Goal: Task Accomplishment & Management: Use online tool/utility

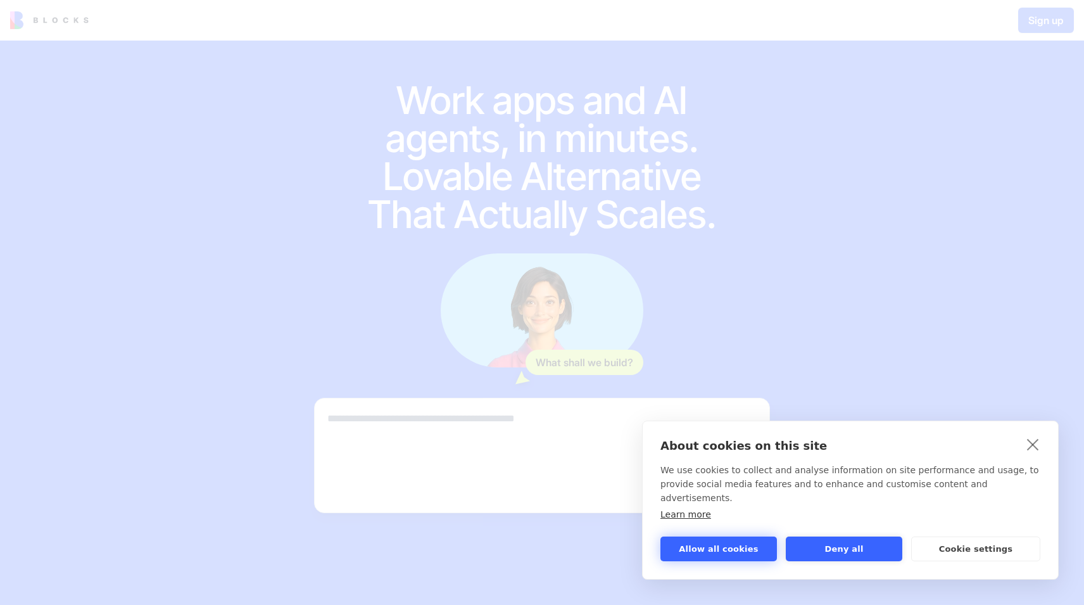
click at [680, 555] on button "Allow all cookies" at bounding box center [719, 549] width 117 height 25
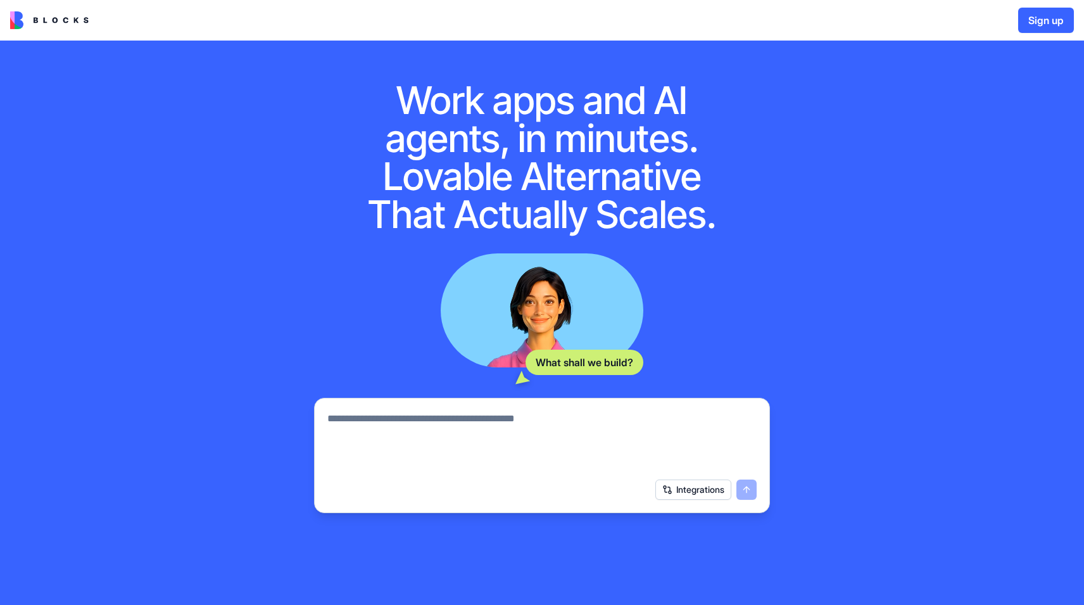
click at [378, 421] on textarea at bounding box center [541, 441] width 429 height 61
type textarea "*"
type textarea "**********"
click at [745, 488] on button "submit" at bounding box center [747, 490] width 20 height 20
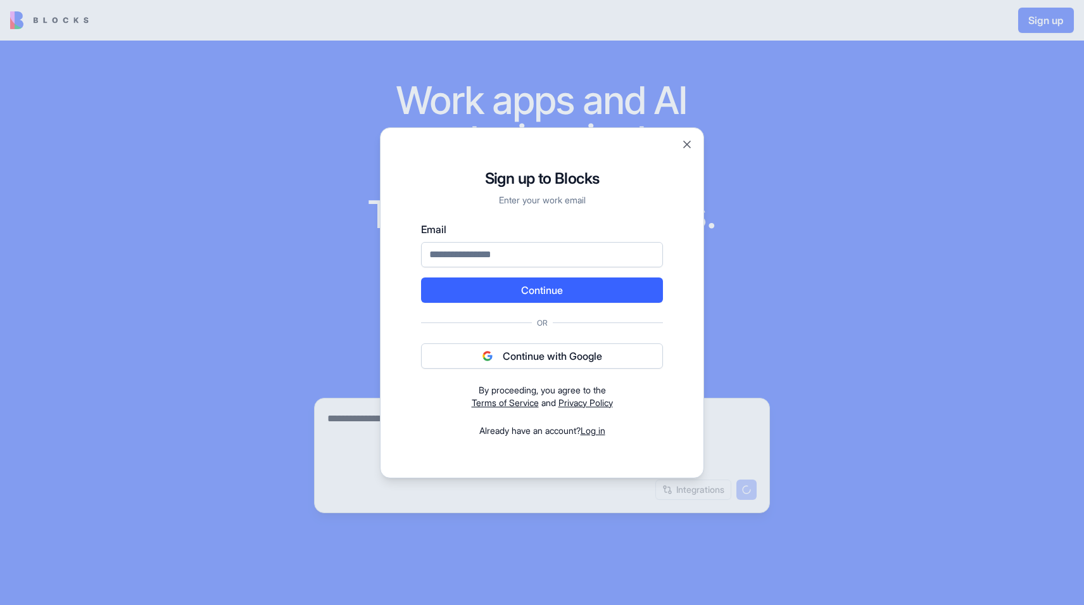
click at [513, 358] on button "Continue with Google" at bounding box center [542, 355] width 242 height 25
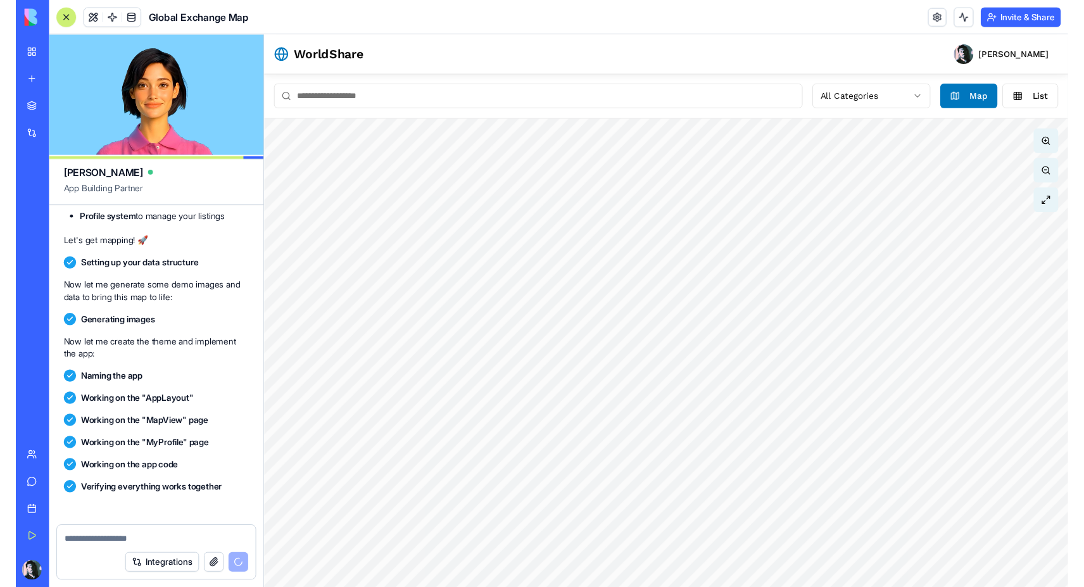
scroll to position [476, 0]
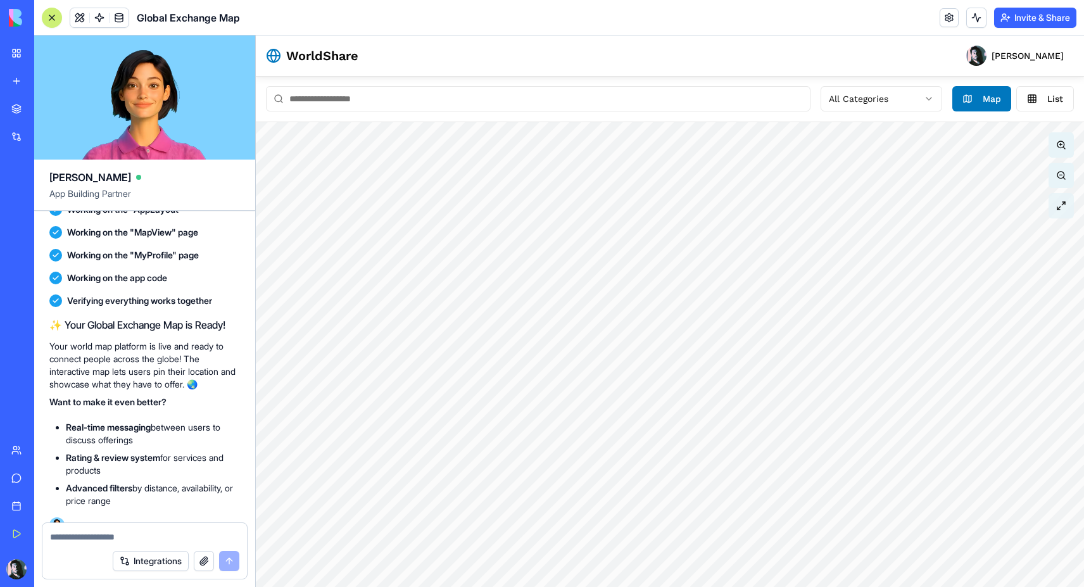
click at [1060, 207] on button at bounding box center [1061, 205] width 25 height 25
click at [989, 97] on span "Map" at bounding box center [992, 98] width 18 height 13
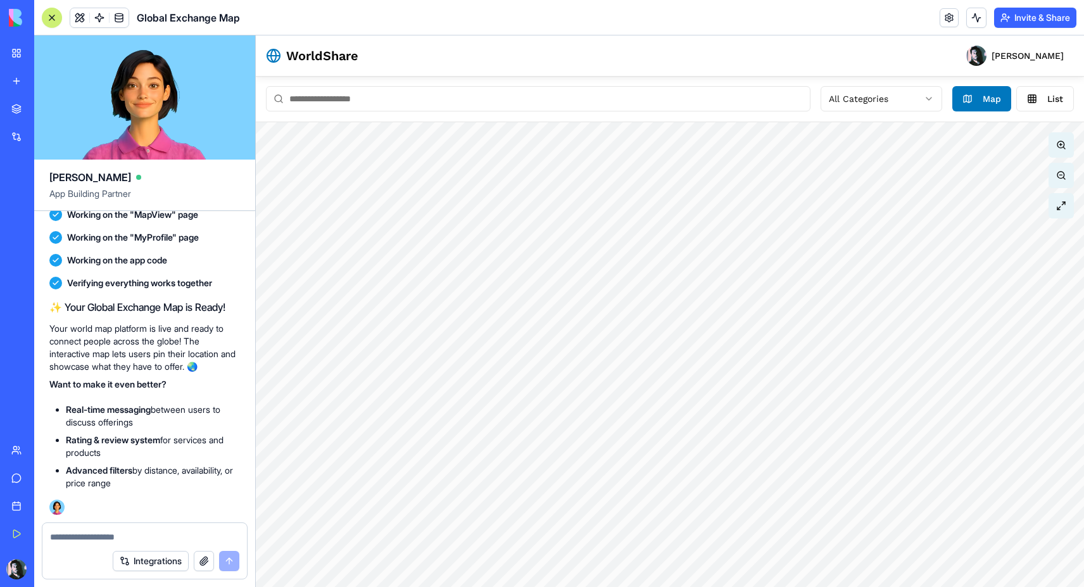
scroll to position [494, 0]
click at [377, 101] on input at bounding box center [538, 98] width 545 height 25
type input "*****"
click at [1059, 207] on button at bounding box center [1061, 205] width 25 height 25
click at [1065, 176] on button at bounding box center [1061, 175] width 25 height 25
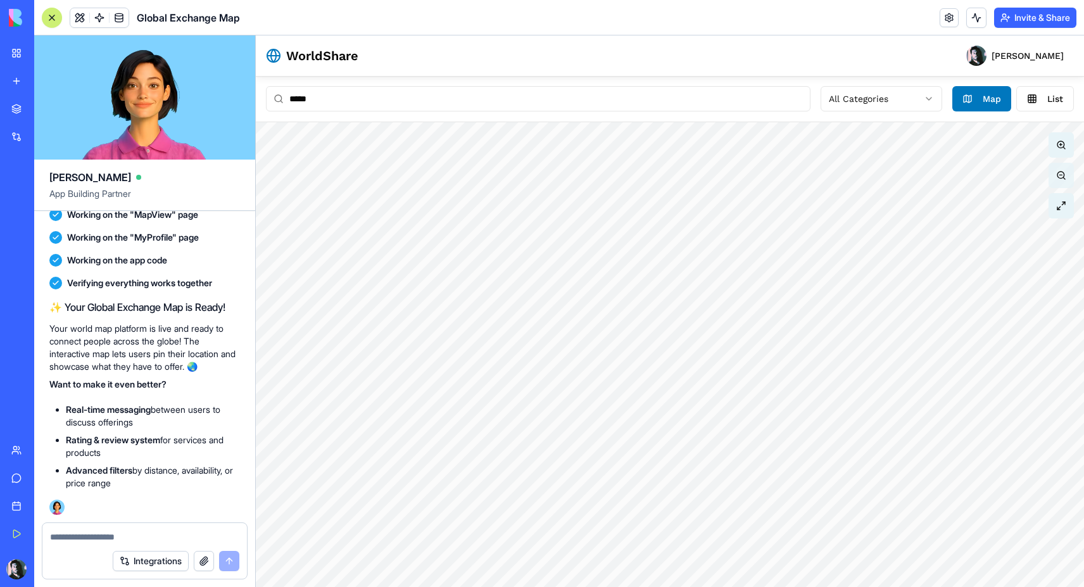
click at [1065, 176] on button at bounding box center [1061, 175] width 25 height 25
click at [1065, 139] on button at bounding box center [1061, 144] width 25 height 25
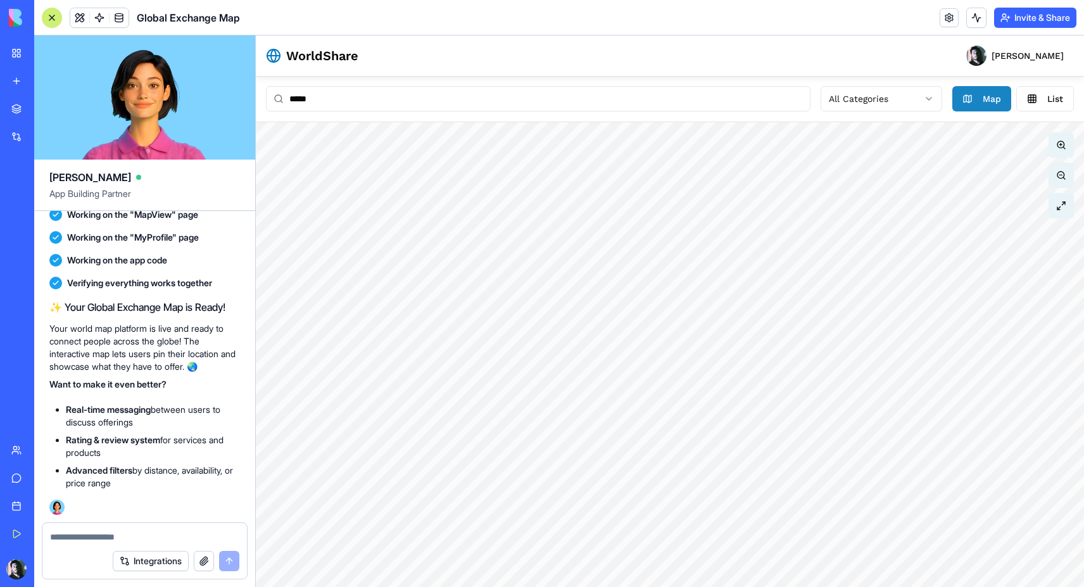
click at [988, 94] on span "Map" at bounding box center [992, 98] width 18 height 13
click at [88, 542] on textarea at bounding box center [144, 537] width 189 height 13
type textarea "**********"
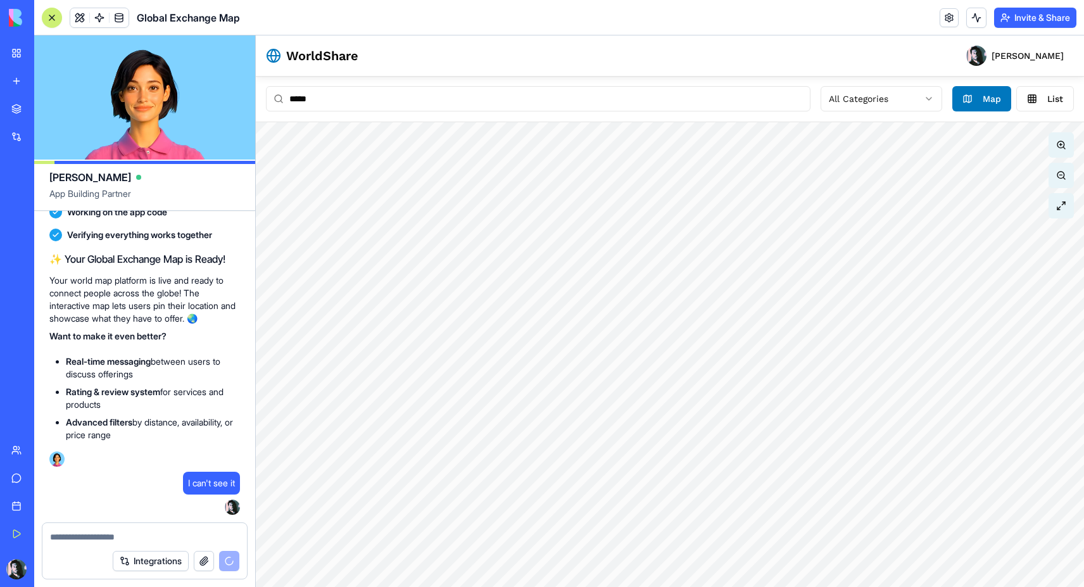
click at [336, 98] on input "*****" at bounding box center [538, 98] width 545 height 25
drag, startPoint x: 336, startPoint y: 98, endPoint x: 286, endPoint y: 99, distance: 49.4
click at [286, 99] on input "*****" at bounding box center [538, 98] width 545 height 25
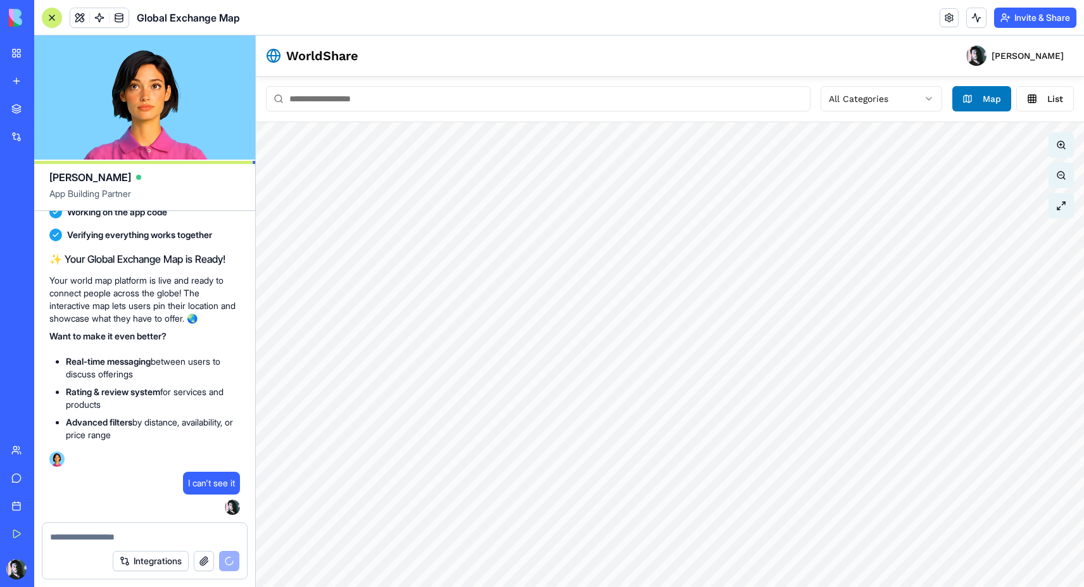
scroll to position [0, 0]
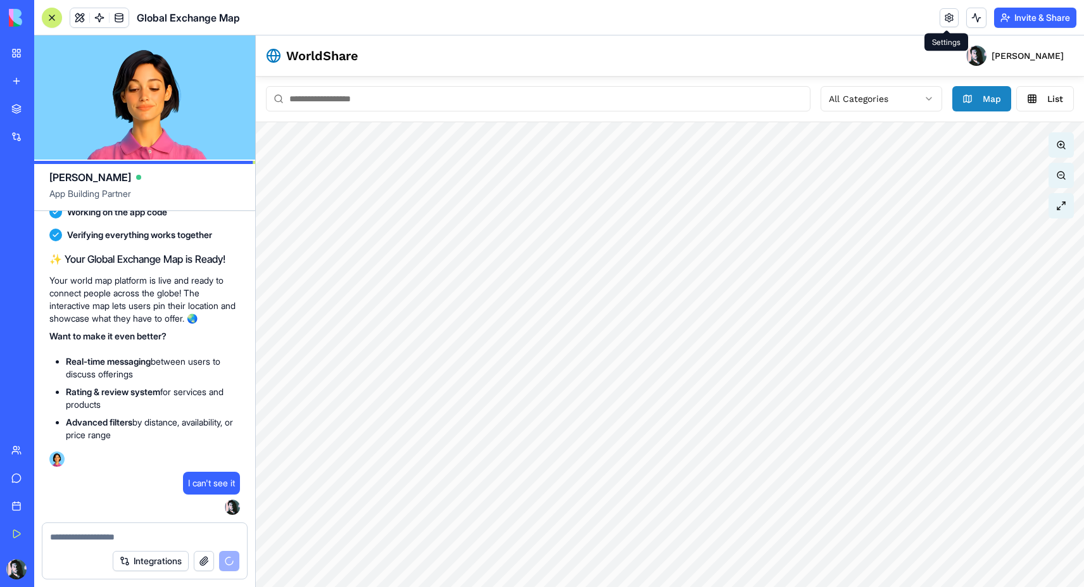
click at [980, 98] on button "Map" at bounding box center [982, 98] width 59 height 25
click at [1060, 181] on button at bounding box center [1061, 175] width 25 height 25
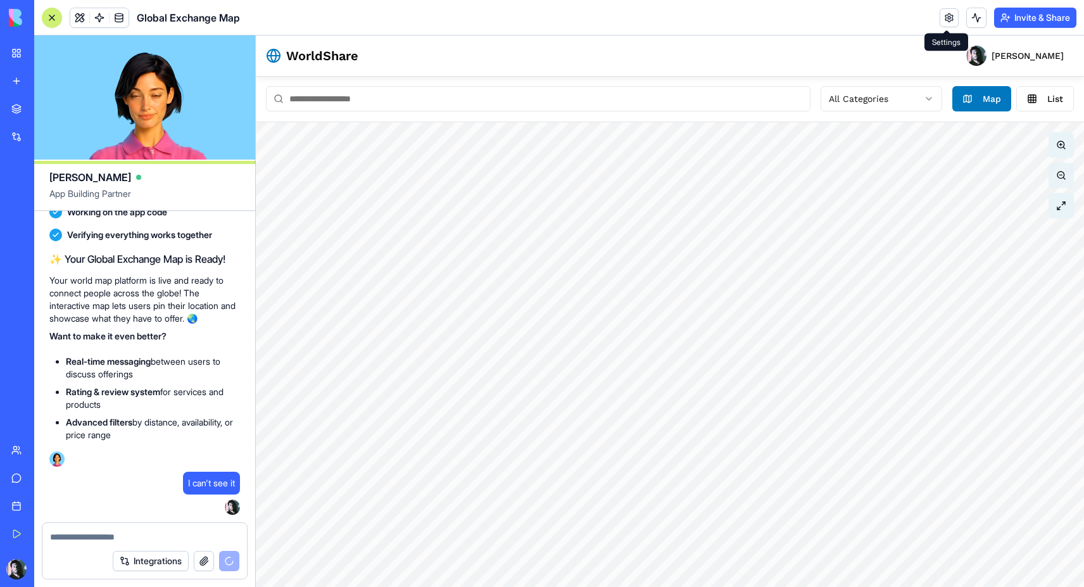
click at [1060, 181] on button at bounding box center [1061, 175] width 25 height 25
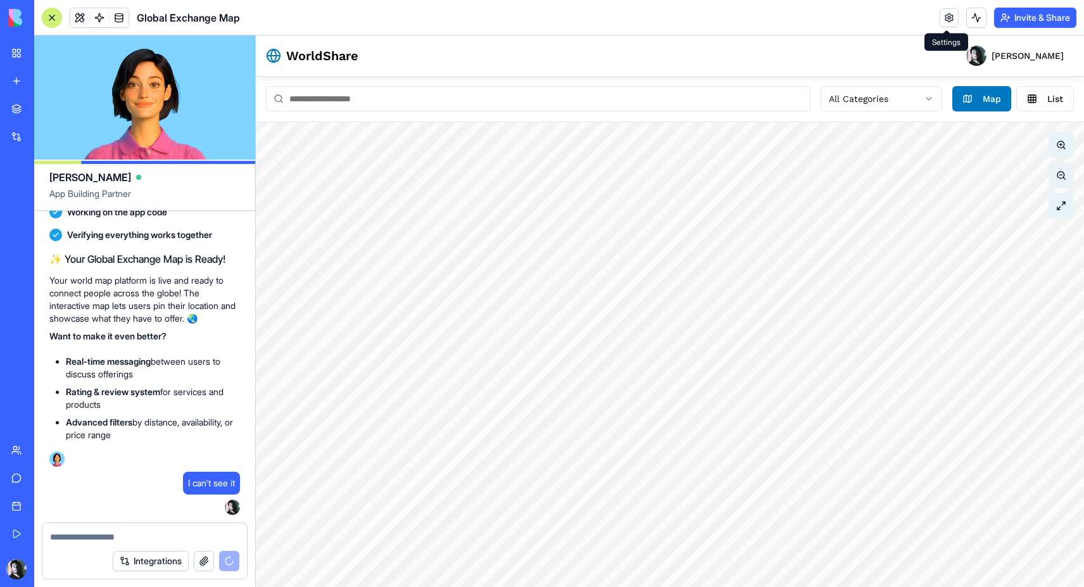
click at [1060, 181] on button at bounding box center [1061, 175] width 25 height 25
click at [1060, 139] on button at bounding box center [1061, 144] width 25 height 25
click at [925, 101] on html "WorldShare [PERSON_NAME] All Categories Map List" at bounding box center [670, 311] width 829 height 552
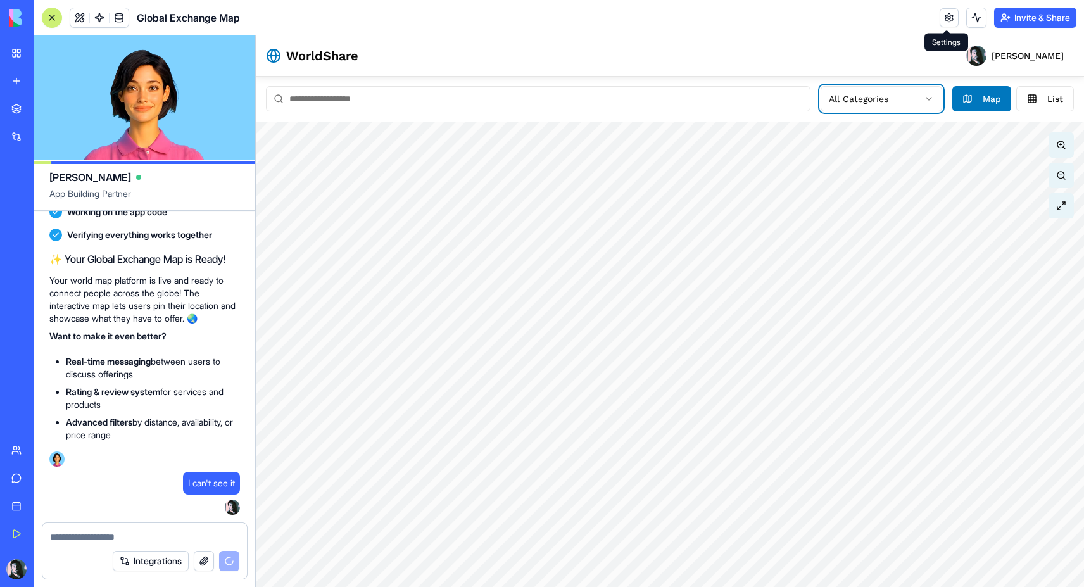
click at [925, 101] on html "WorldShare [PERSON_NAME] All Categories Map List" at bounding box center [670, 311] width 829 height 552
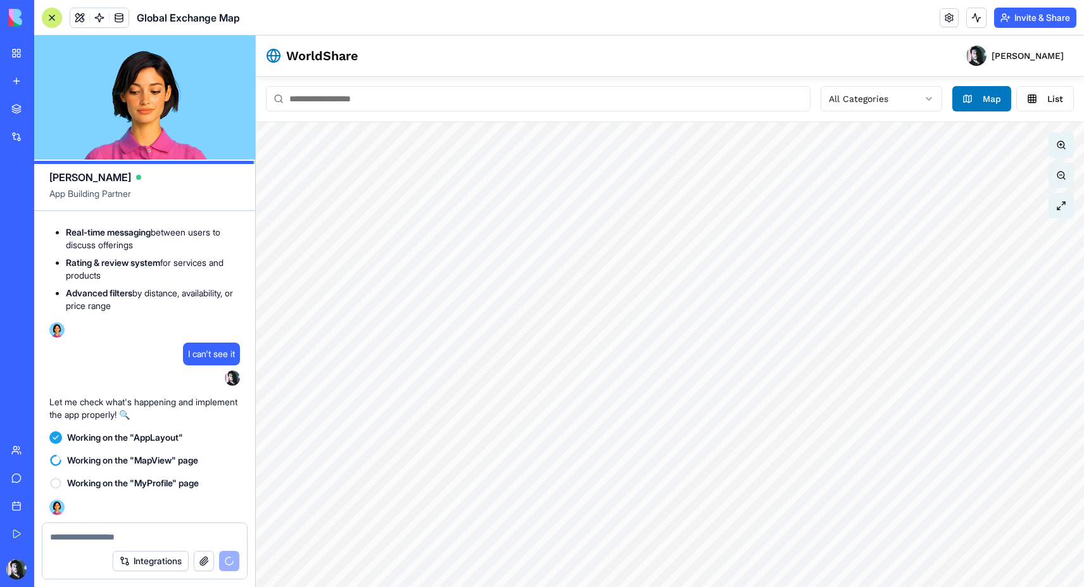
click at [1061, 171] on button at bounding box center [1061, 175] width 25 height 25
click at [1065, 141] on button at bounding box center [1061, 144] width 25 height 25
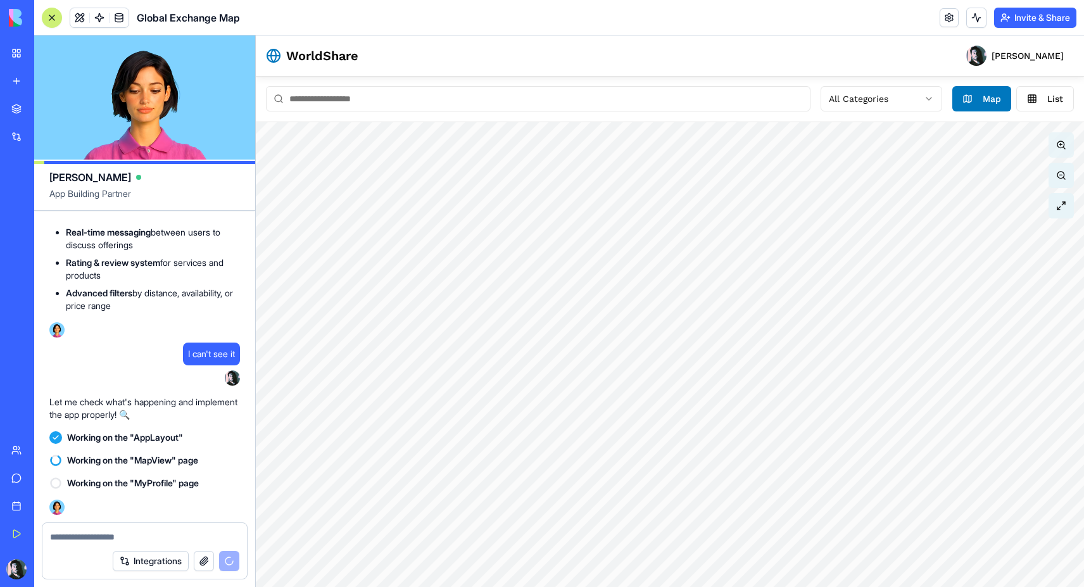
click at [1065, 141] on button at bounding box center [1061, 144] width 25 height 25
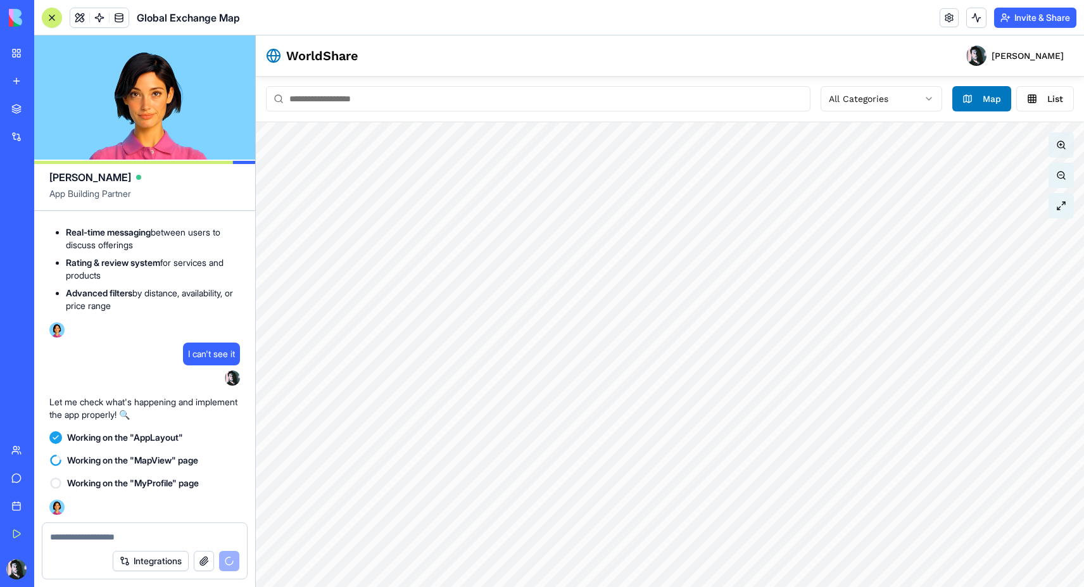
click at [1065, 141] on button at bounding box center [1061, 144] width 25 height 25
click at [1063, 176] on button at bounding box center [1061, 175] width 25 height 25
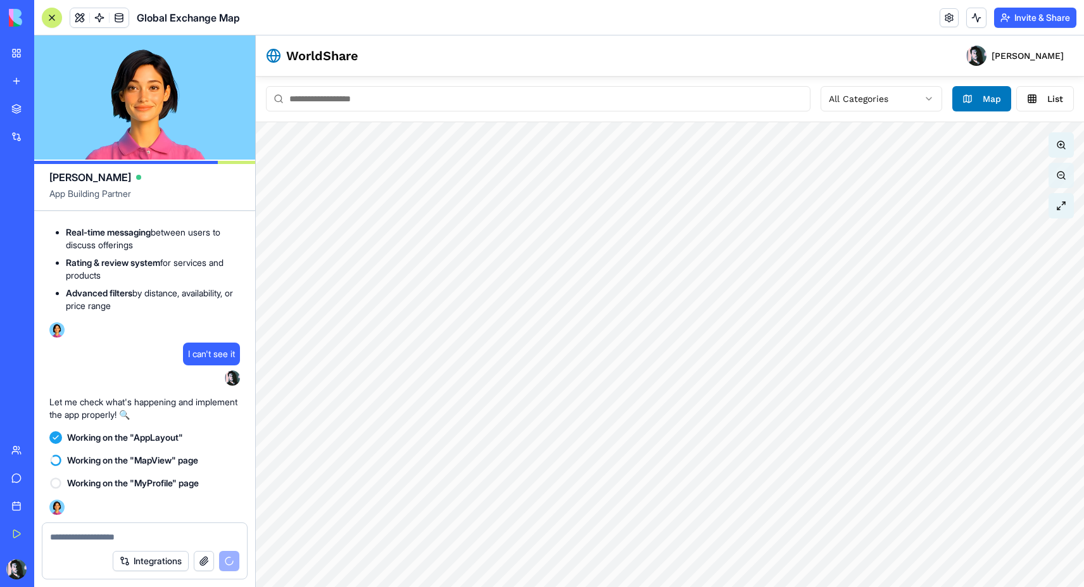
click at [1063, 176] on button at bounding box center [1061, 175] width 25 height 25
click at [1063, 149] on button at bounding box center [1061, 144] width 25 height 25
click at [1058, 209] on button at bounding box center [1061, 205] width 25 height 25
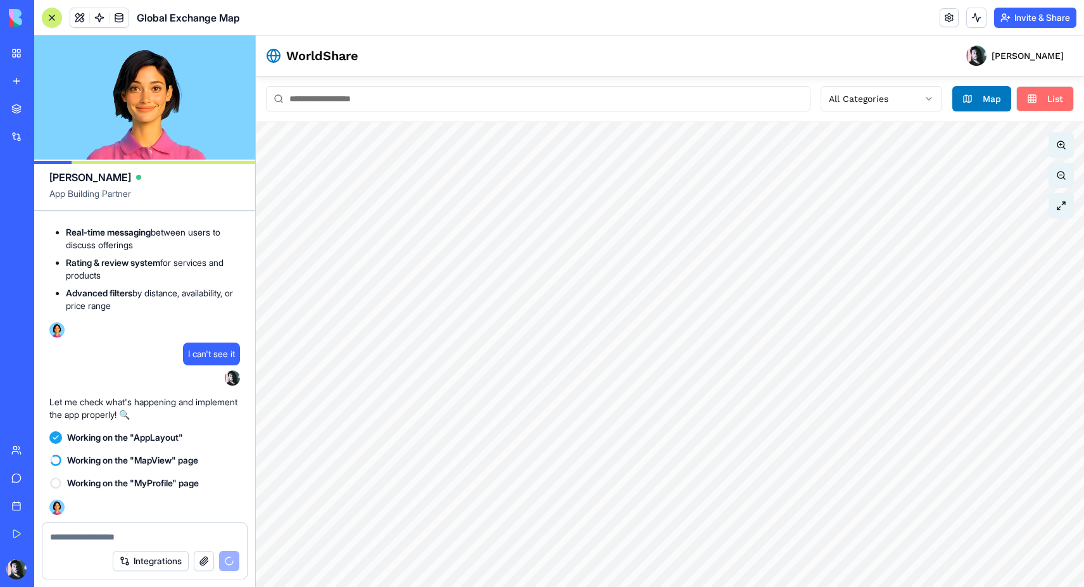
click at [1035, 97] on button "List" at bounding box center [1046, 98] width 58 height 25
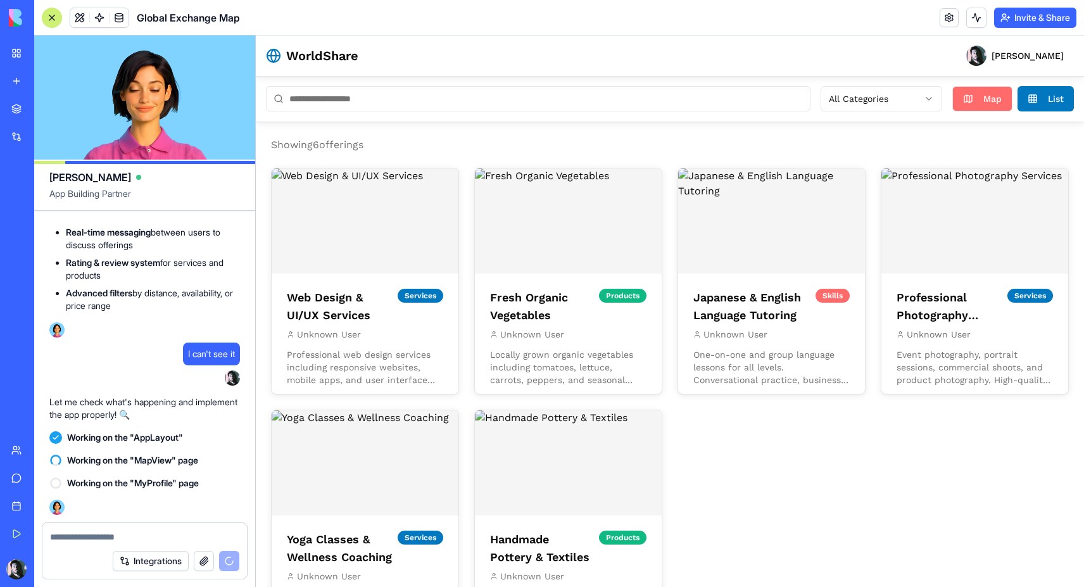
click at [984, 101] on span "Map" at bounding box center [993, 98] width 18 height 13
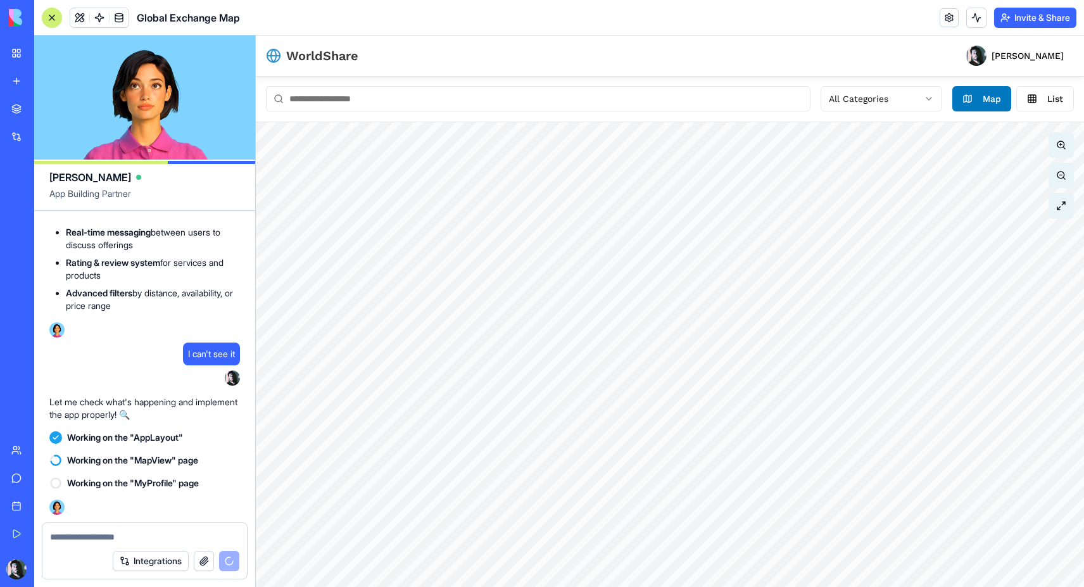
click at [340, 56] on span "WorldShare" at bounding box center [322, 56] width 72 height 18
